Goal: Task Accomplishment & Management: Complete application form

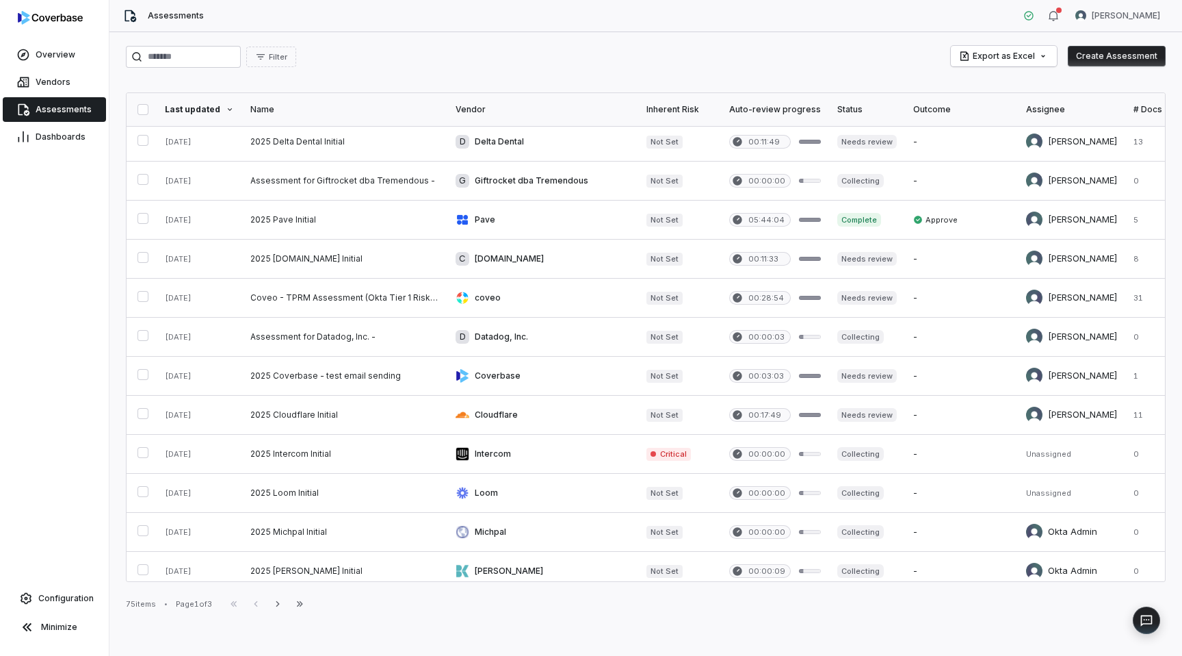
scroll to position [519, 0]
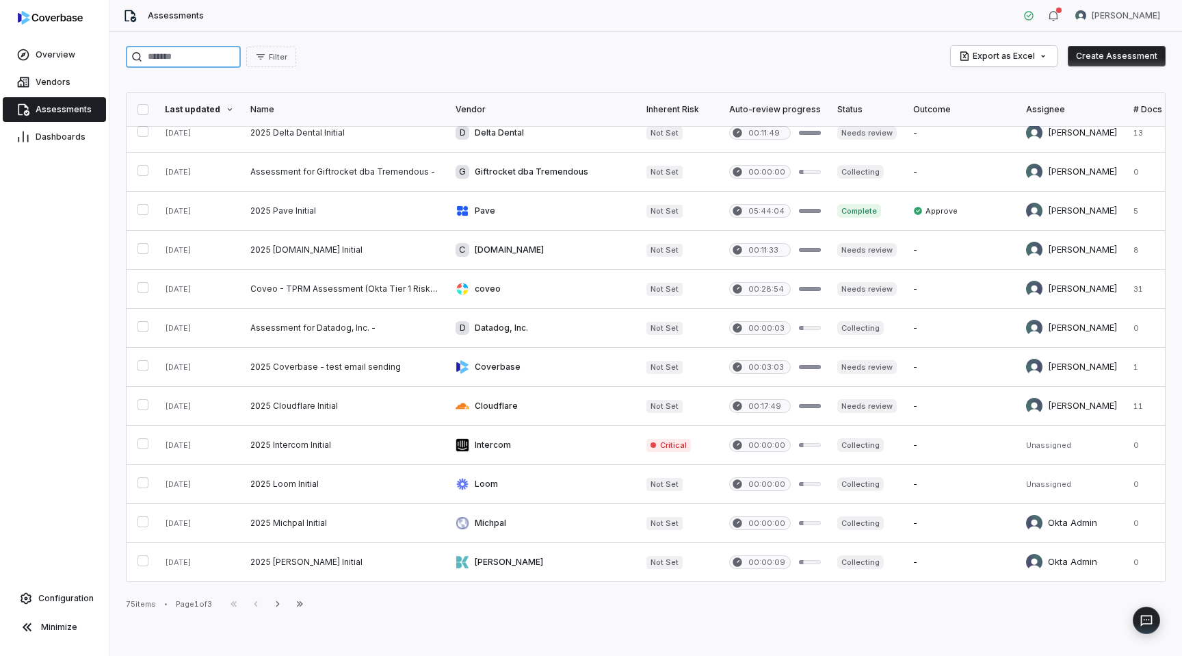
click at [209, 53] on input "search" at bounding box center [183, 57] width 115 height 22
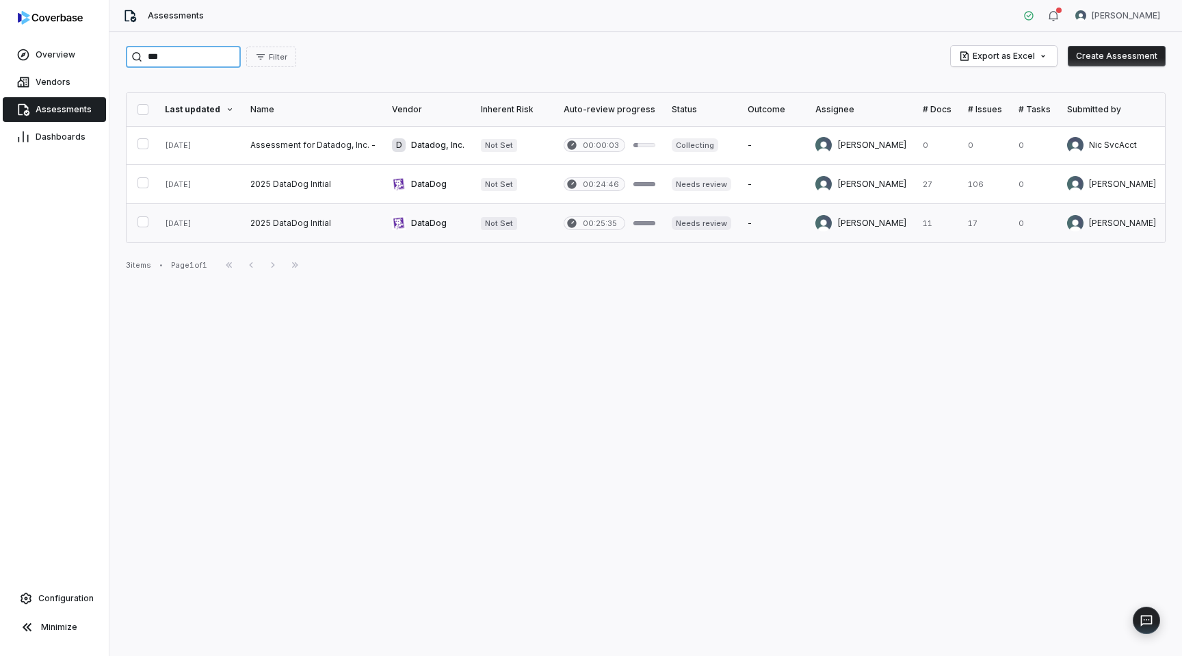
type input "***"
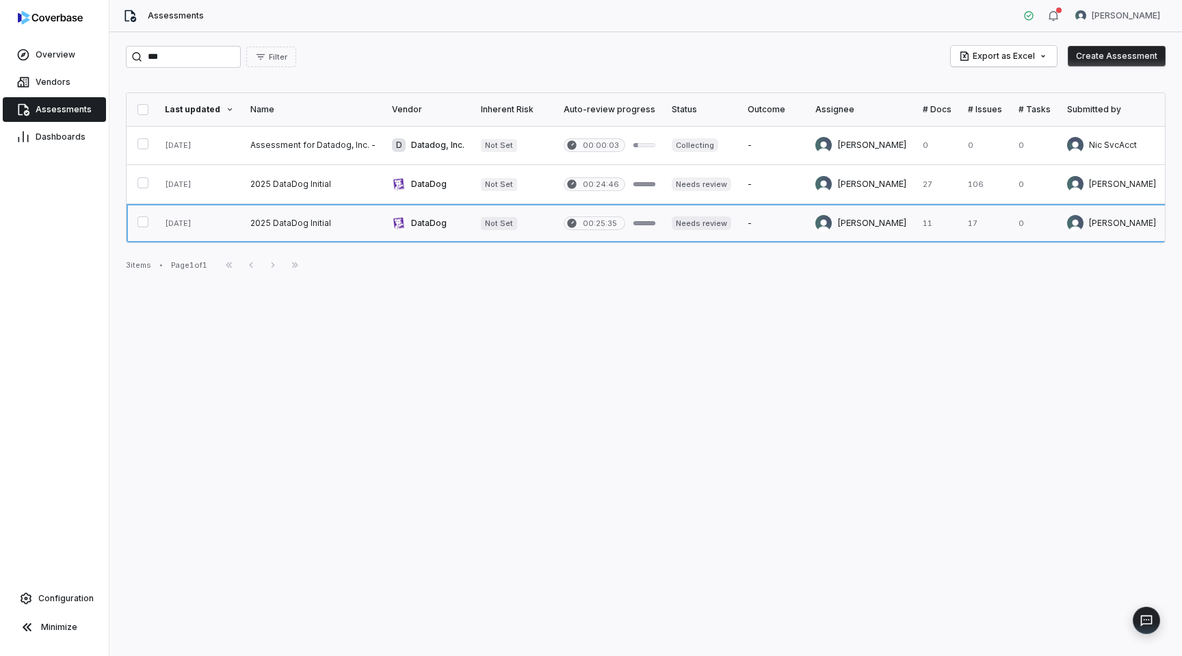
click at [272, 227] on link at bounding box center [313, 223] width 142 height 38
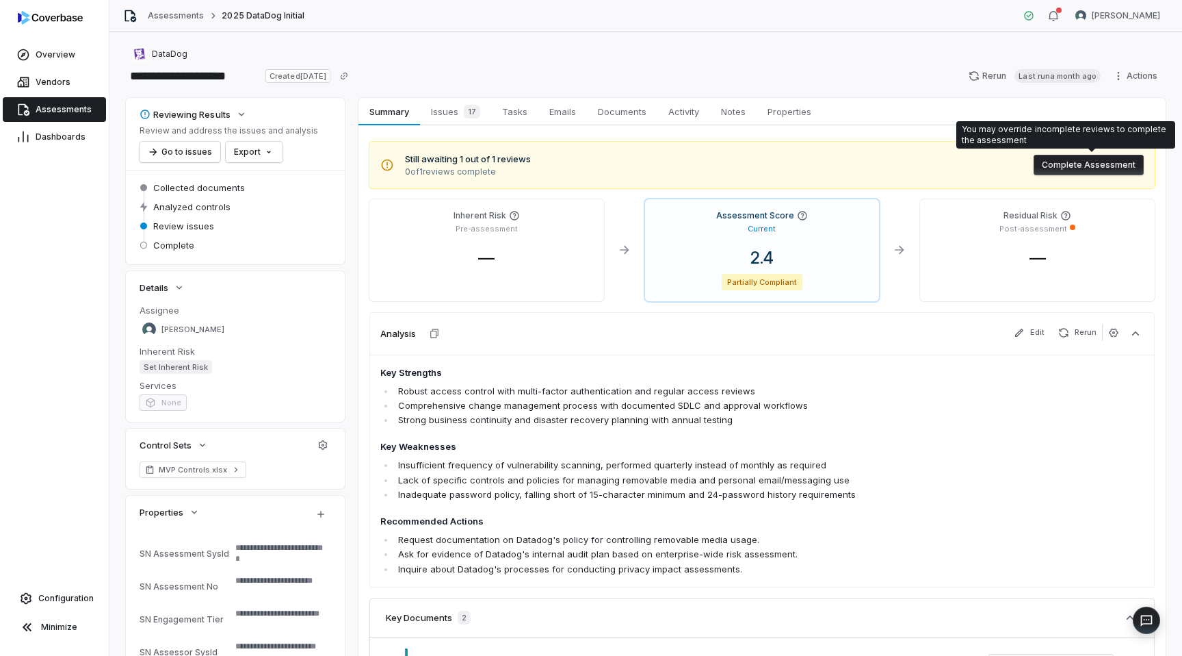
click at [1114, 163] on button "Complete Assessment" at bounding box center [1089, 165] width 110 height 21
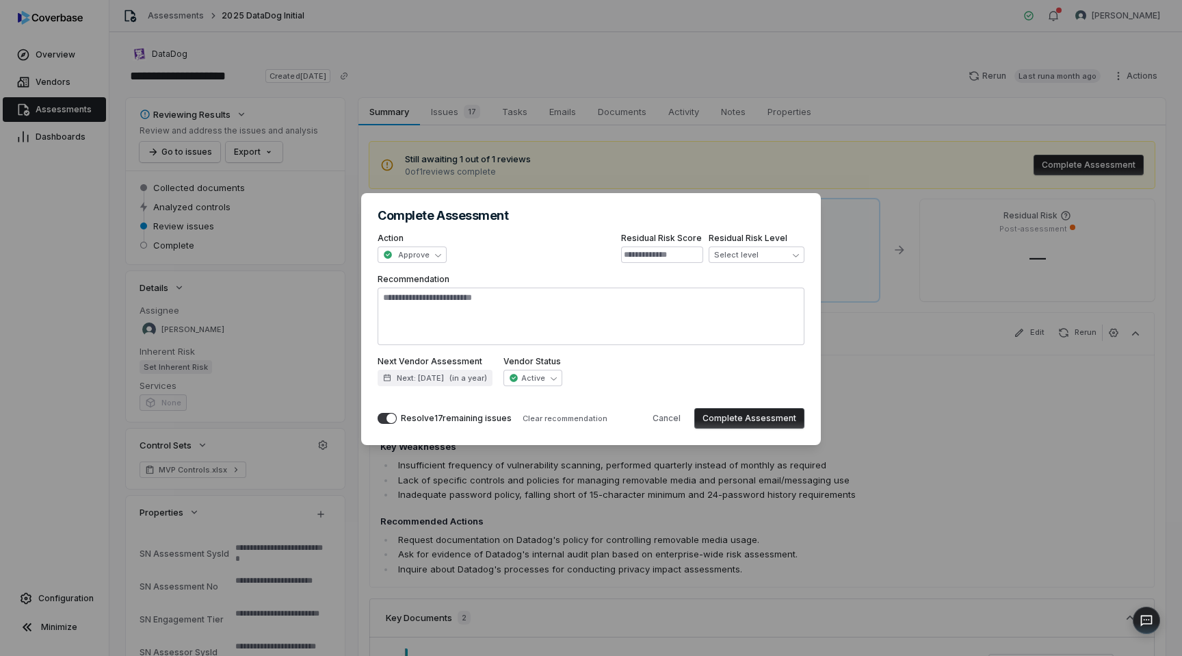
click at [725, 422] on button "Complete Assessment" at bounding box center [750, 418] width 110 height 21
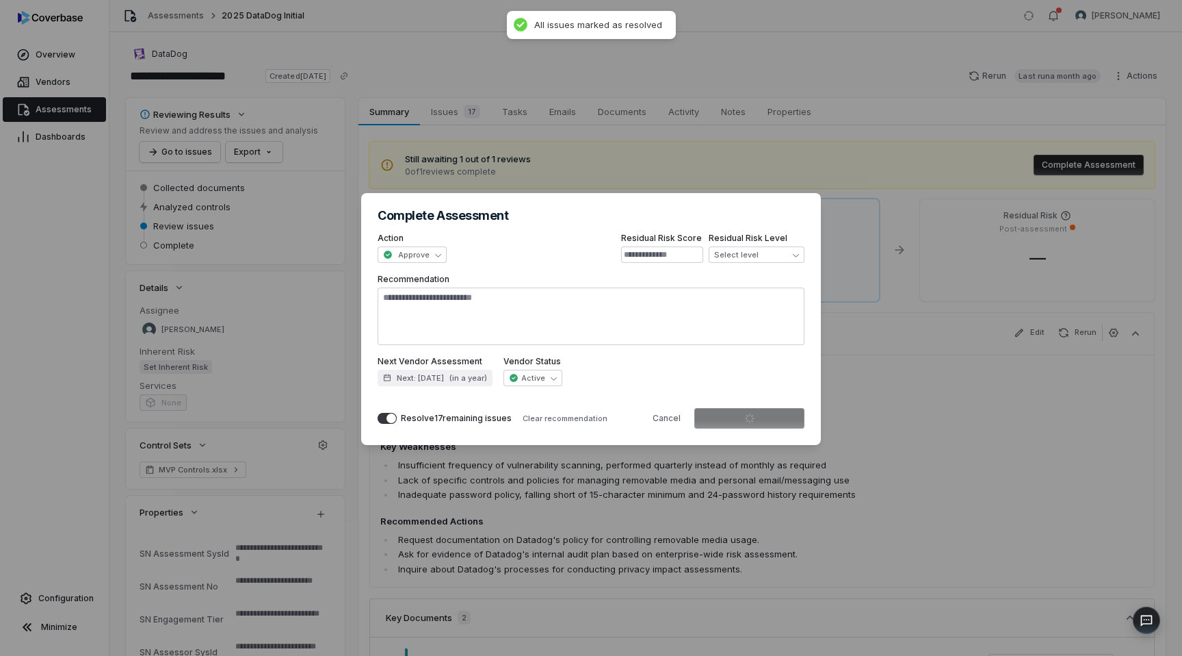
type textarea "*"
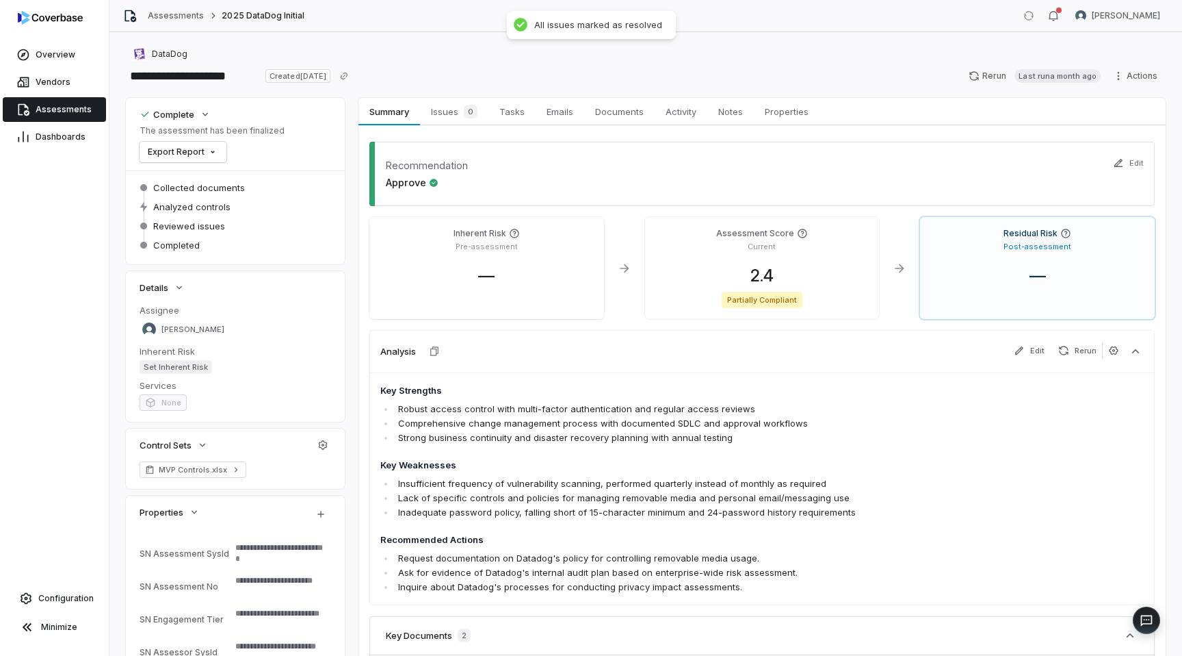
click at [67, 114] on span "Assessments" at bounding box center [64, 109] width 56 height 11
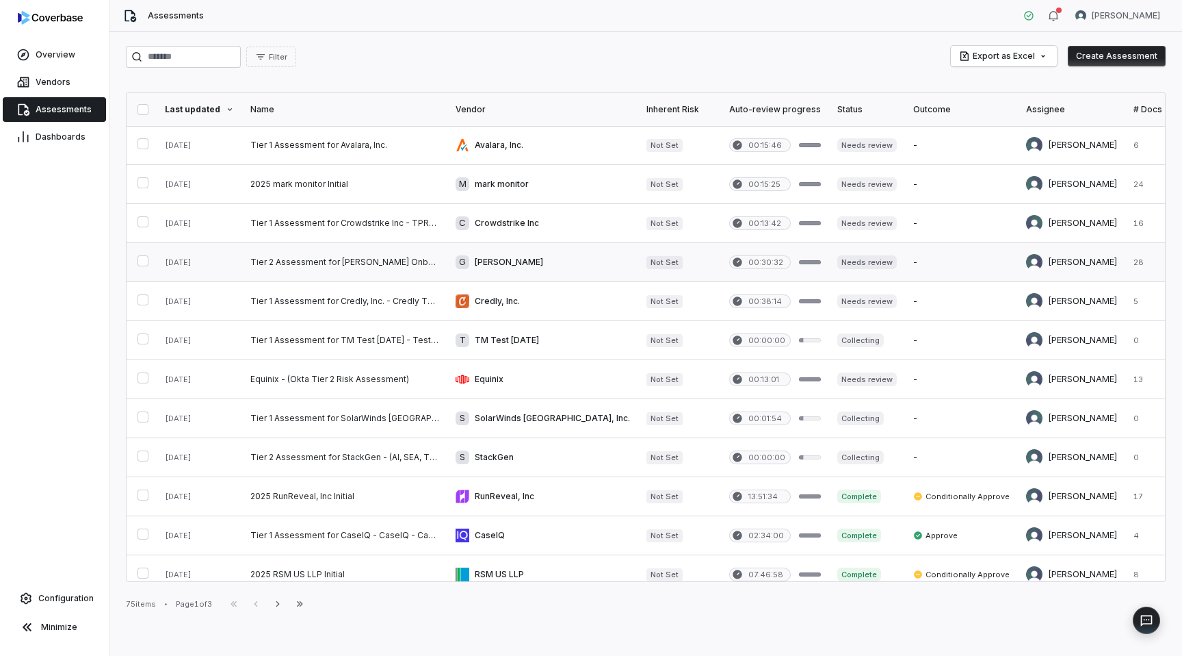
scroll to position [40, 0]
click at [186, 55] on input "search" at bounding box center [183, 57] width 115 height 22
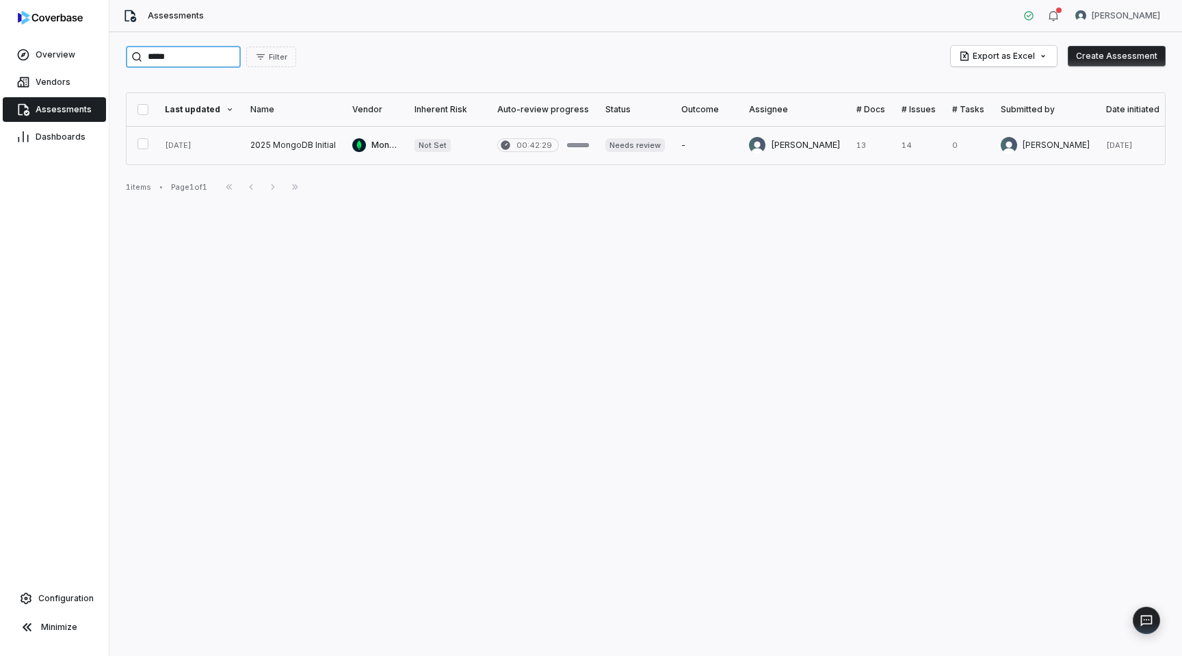
type input "*****"
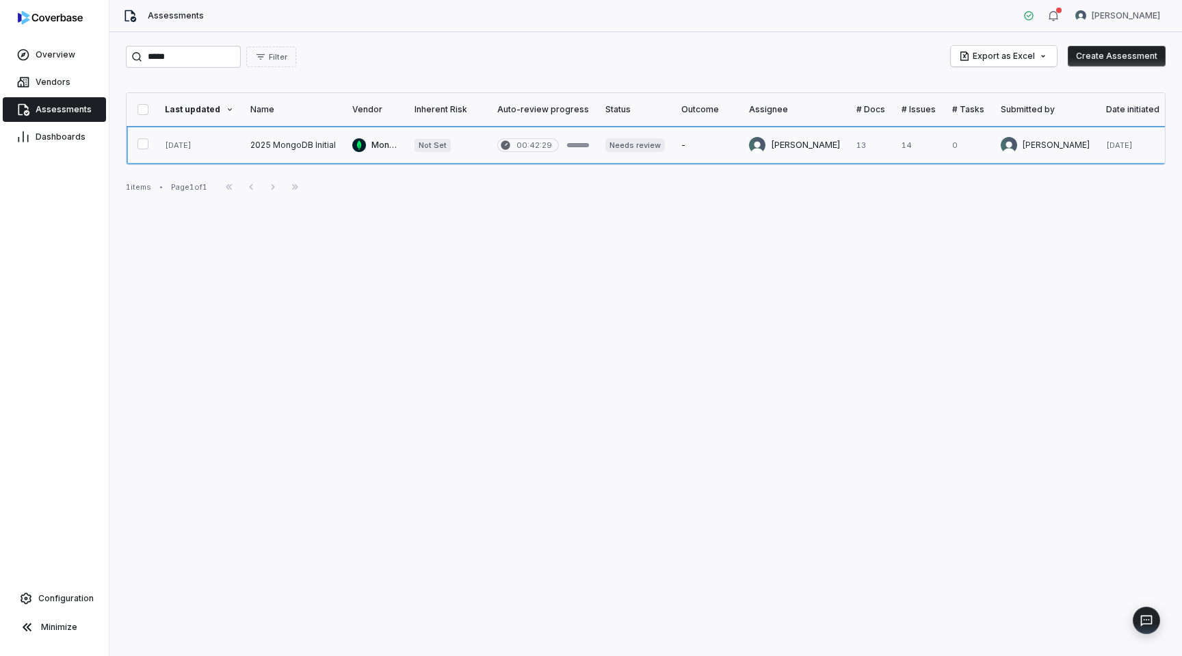
click at [297, 147] on link at bounding box center [293, 145] width 102 height 38
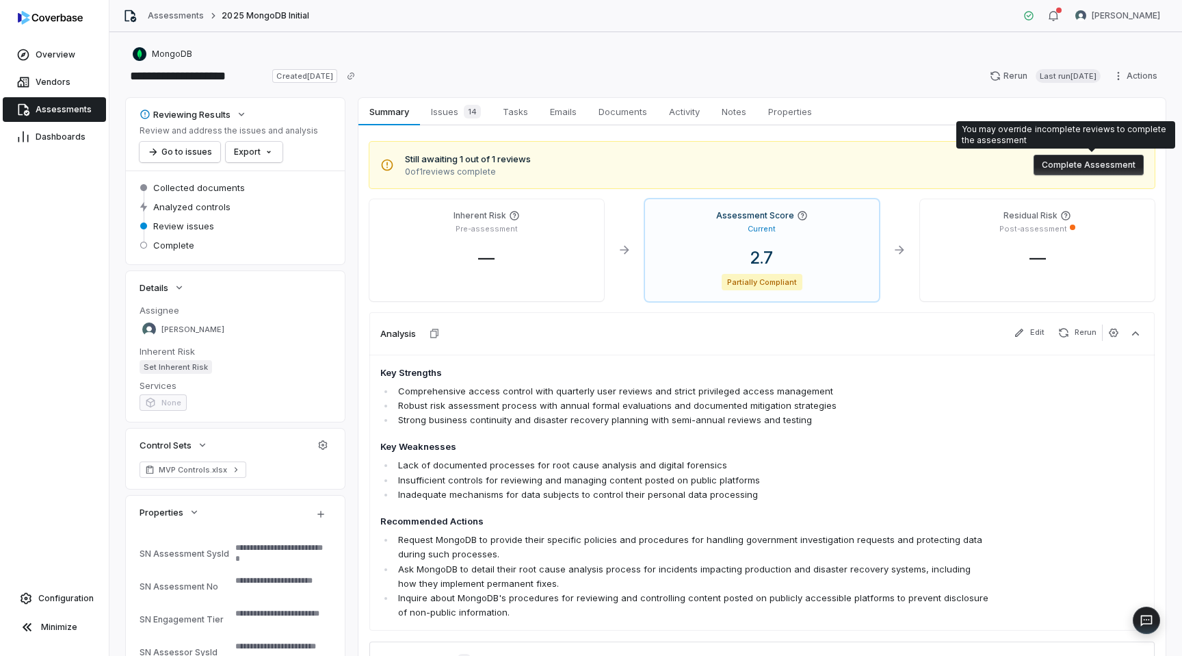
click at [1052, 165] on button "Complete Assessment" at bounding box center [1089, 165] width 110 height 21
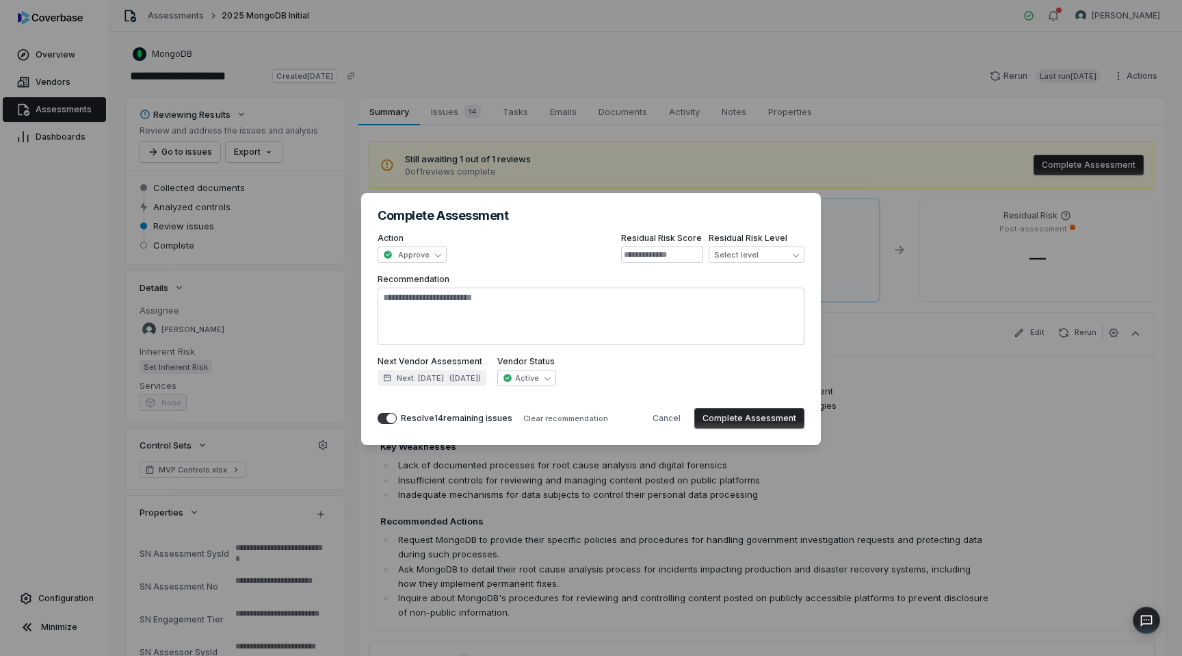
click at [779, 420] on button "Complete Assessment" at bounding box center [750, 418] width 110 height 21
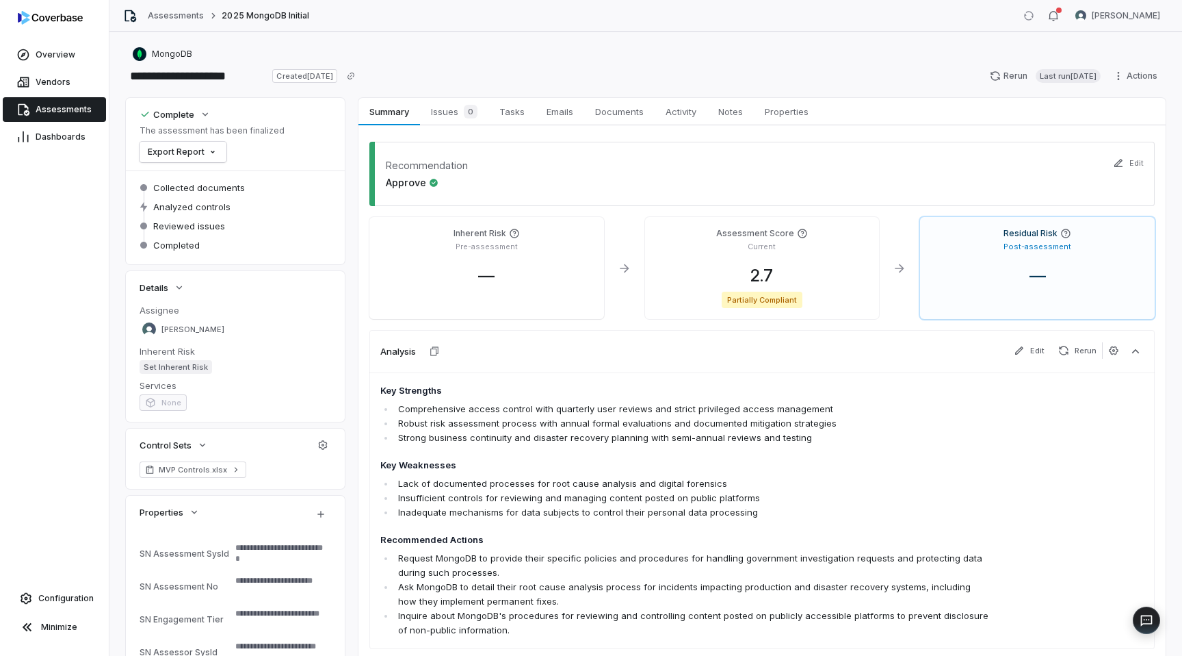
click at [68, 112] on span "Assessments" at bounding box center [64, 109] width 56 height 11
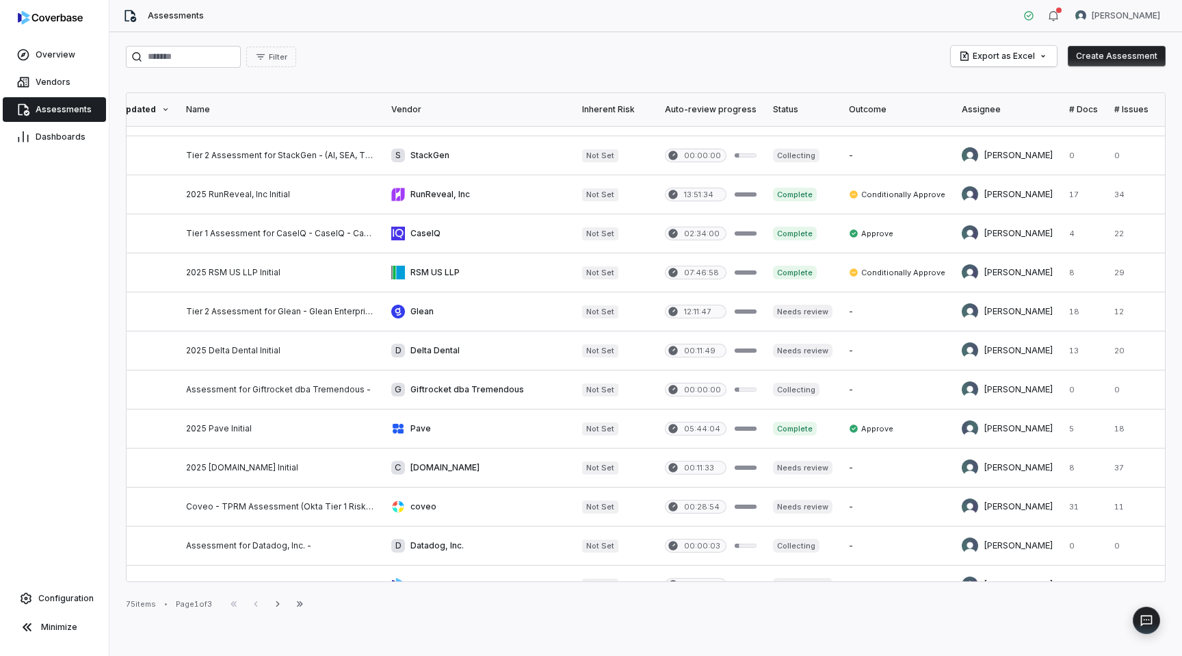
scroll to position [384, 64]
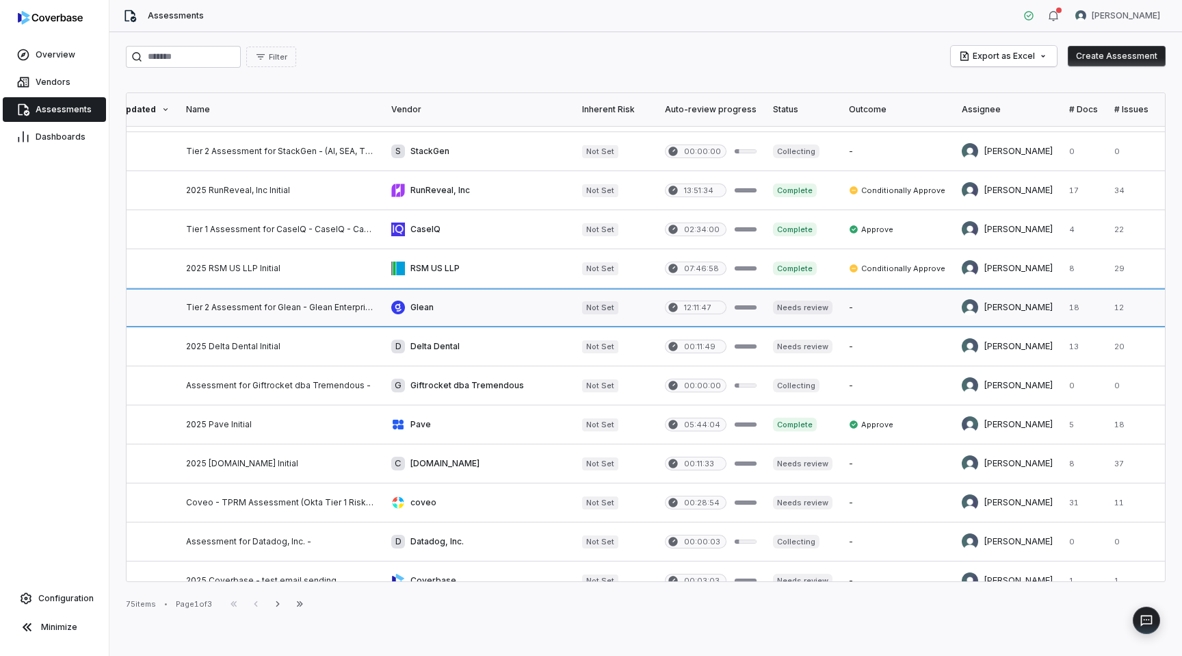
click at [470, 303] on link at bounding box center [478, 307] width 191 height 38
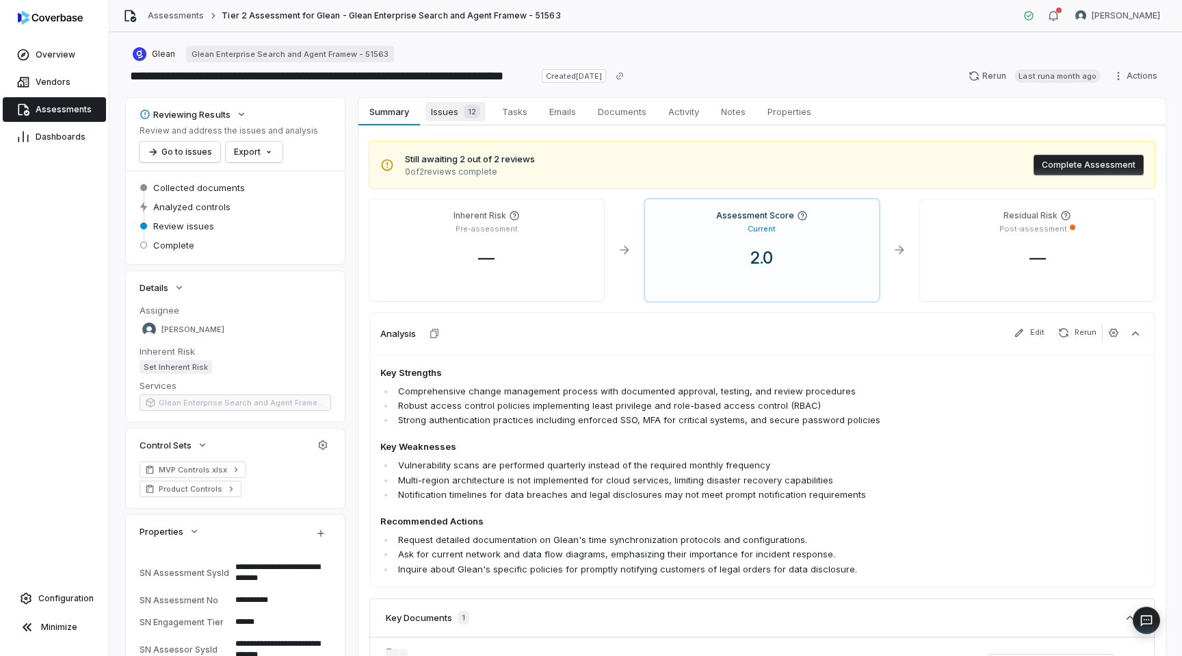
click at [448, 109] on span "Issues 12" at bounding box center [456, 111] width 60 height 19
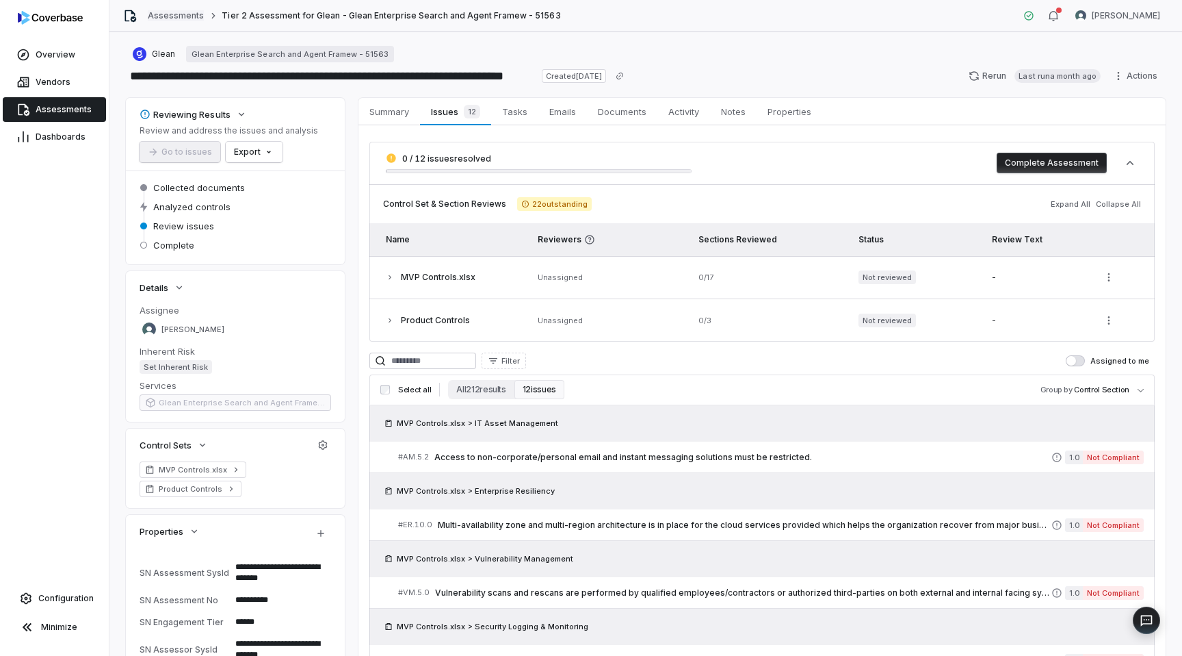
type textarea "*"
